Goal: Use online tool/utility: Utilize a website feature to perform a specific function

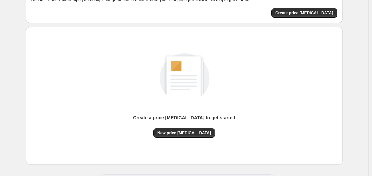
scroll to position [74, 0]
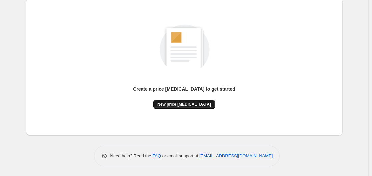
click at [194, 105] on span "New price [MEDICAL_DATA]" at bounding box center [184, 104] width 54 height 5
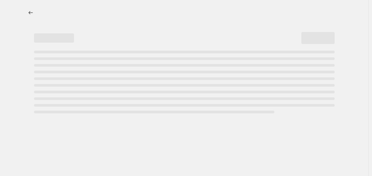
select select "percentage"
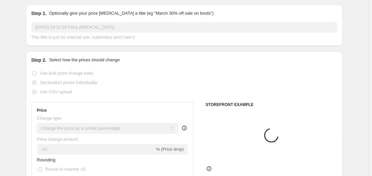
scroll to position [100, 0]
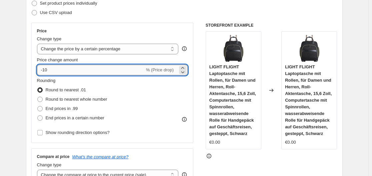
click at [91, 70] on input "-10" at bounding box center [91, 70] width 108 height 11
type input "-1"
type input "-35"
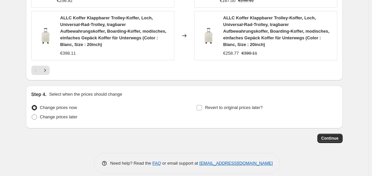
scroll to position [568, 0]
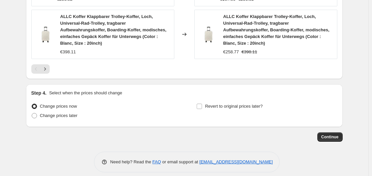
click at [331, 134] on span "Continue" at bounding box center [330, 136] width 17 height 5
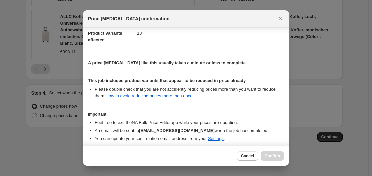
scroll to position [105, 0]
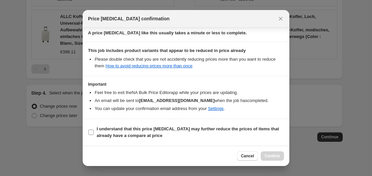
click at [95, 128] on label "I understand that this price [MEDICAL_DATA] may further reduce the prices of it…" at bounding box center [186, 132] width 196 height 16
click at [94, 130] on input "I understand that this price [MEDICAL_DATA] may further reduce the prices of it…" at bounding box center [90, 132] width 5 height 5
checkbox input "true"
click at [278, 153] on button "Confirm" at bounding box center [272, 155] width 23 height 9
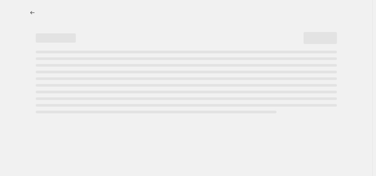
select select "percentage"
